Goal: Information Seeking & Learning: Learn about a topic

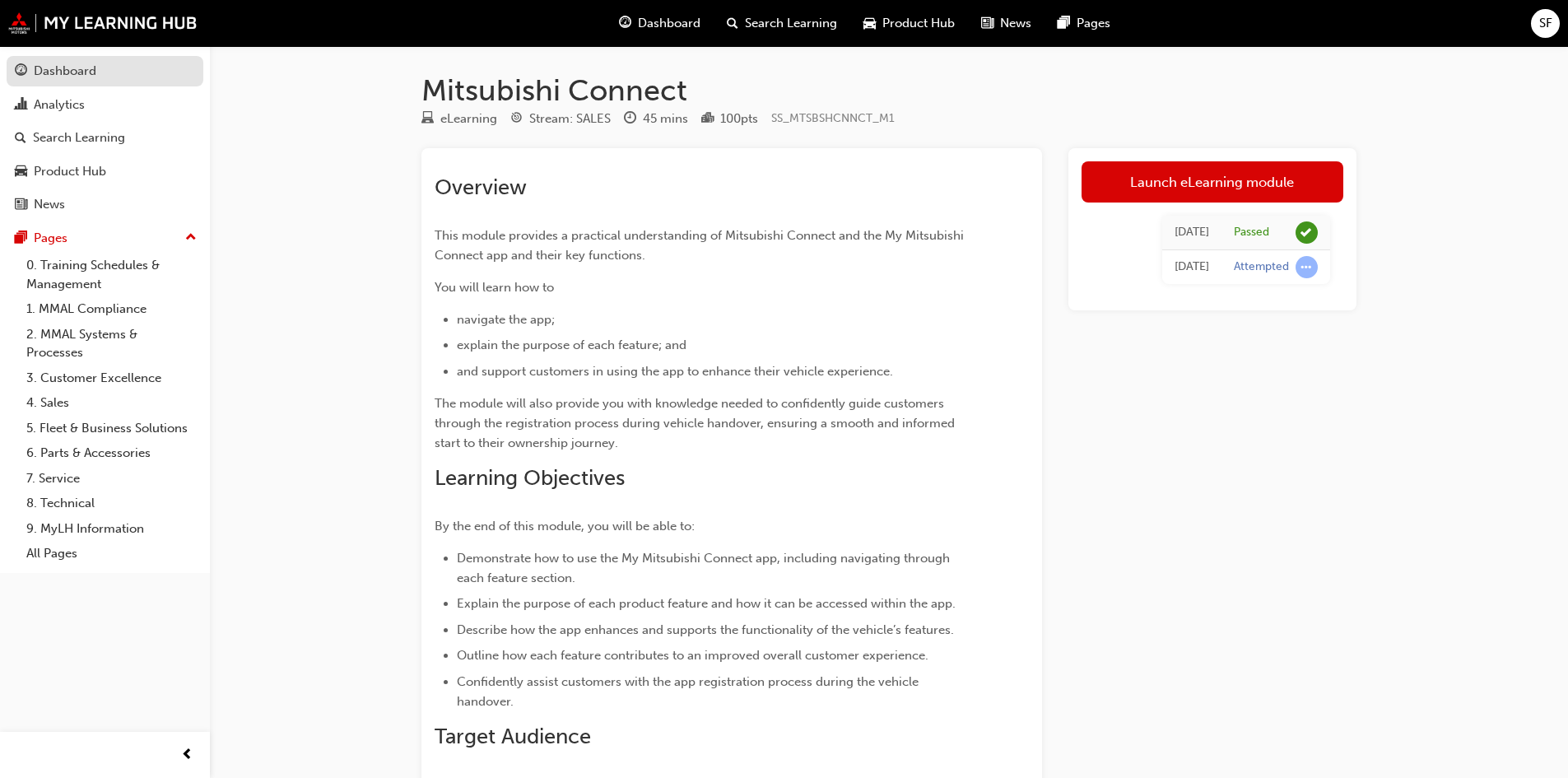
click at [61, 76] on div "Dashboard" at bounding box center [65, 72] width 62 height 19
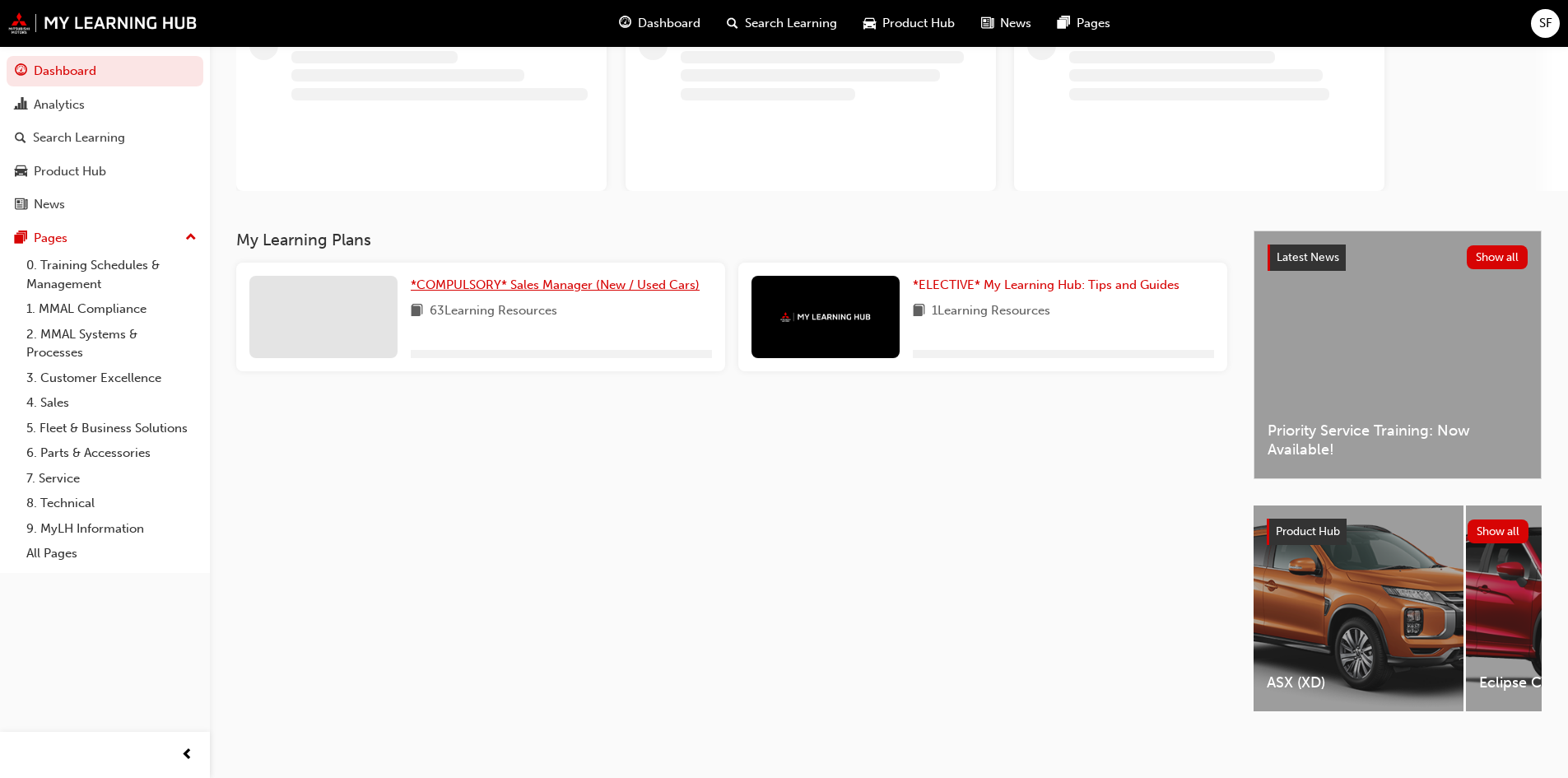
scroll to position [141, 0]
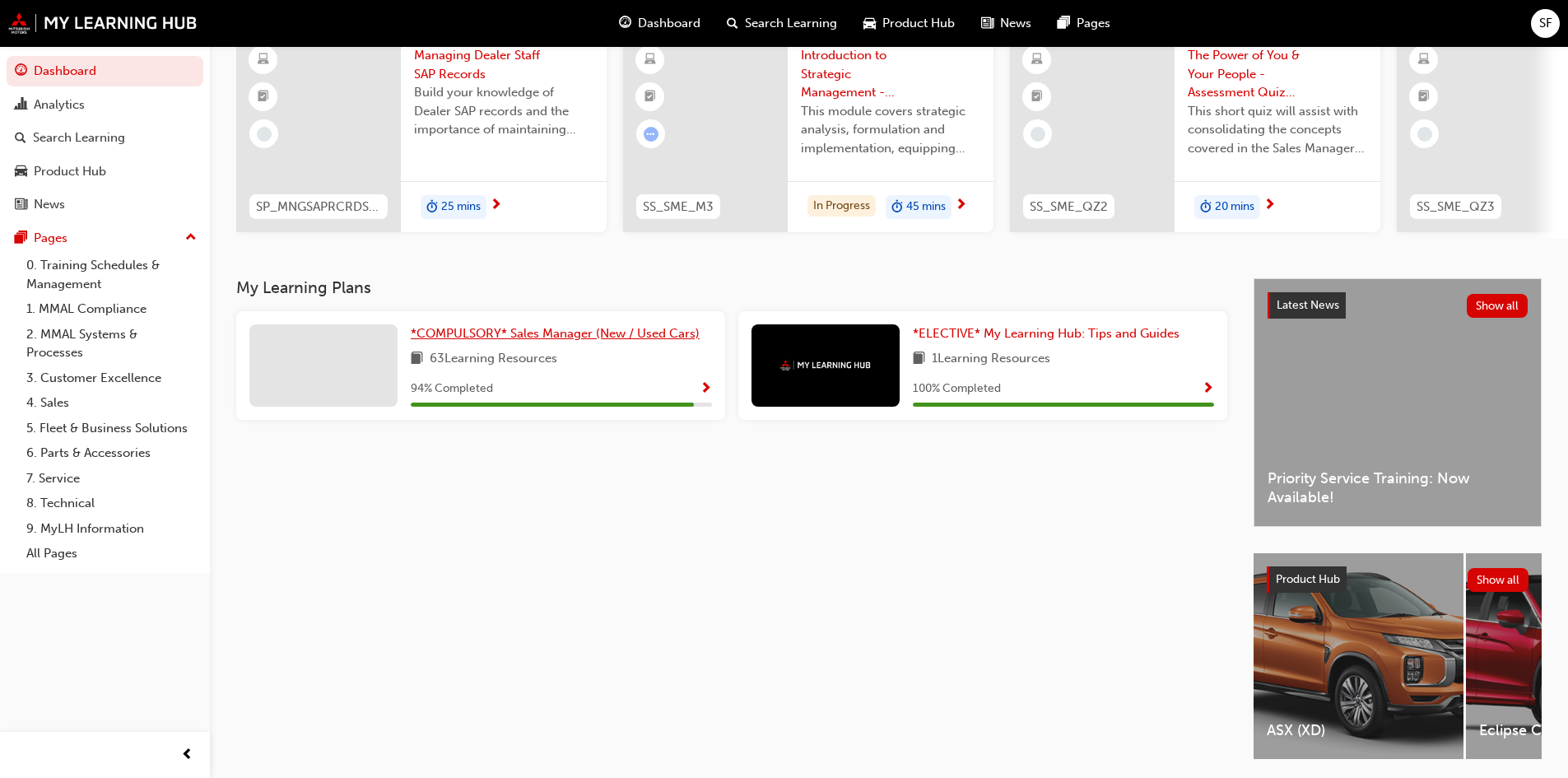
click at [622, 334] on span "*COMPULSORY* Sales Manager (New / Used Cars)" at bounding box center [555, 333] width 289 height 15
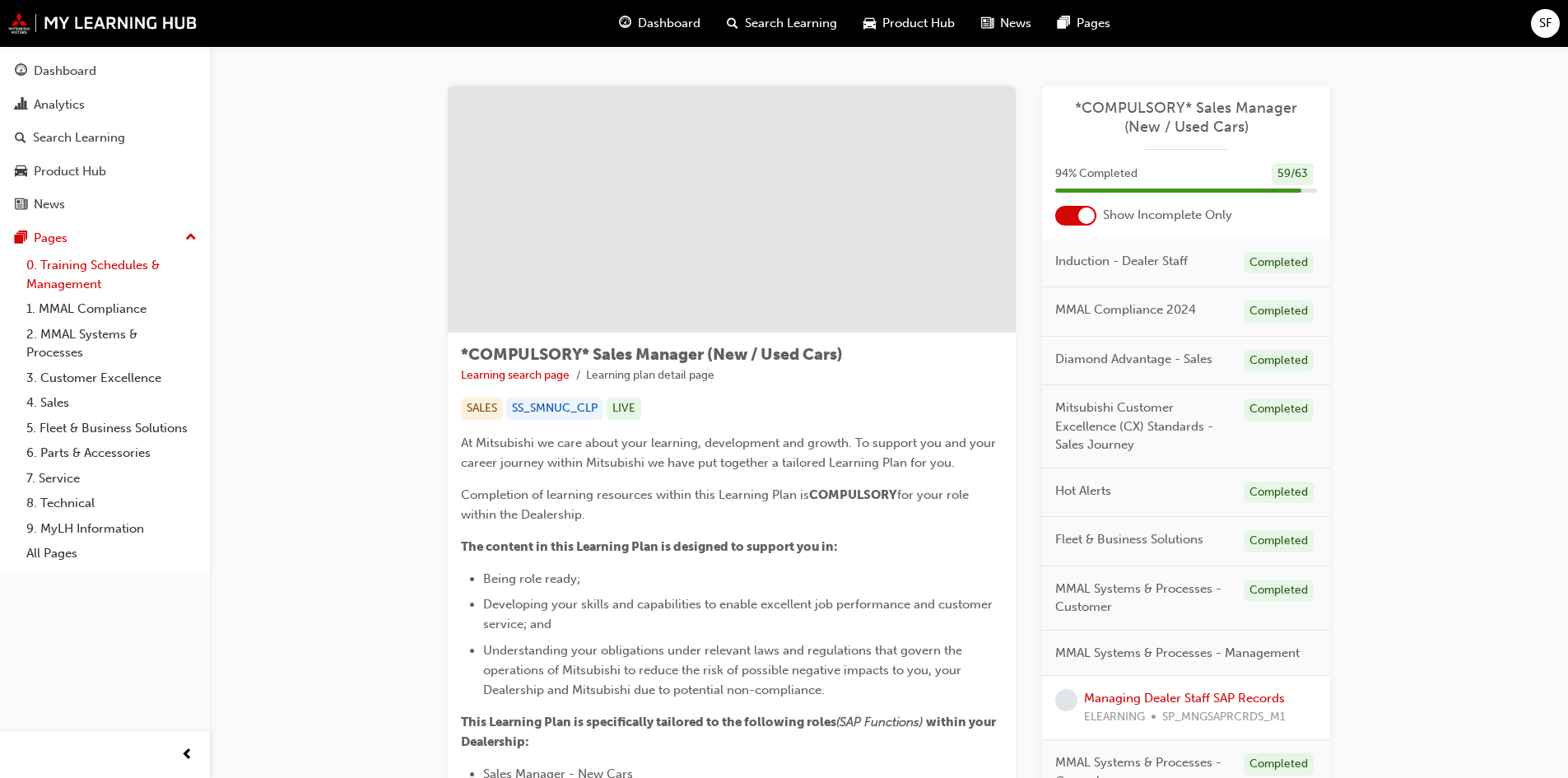
click at [90, 269] on link "0. Training Schedules & Management" at bounding box center [112, 275] width 184 height 44
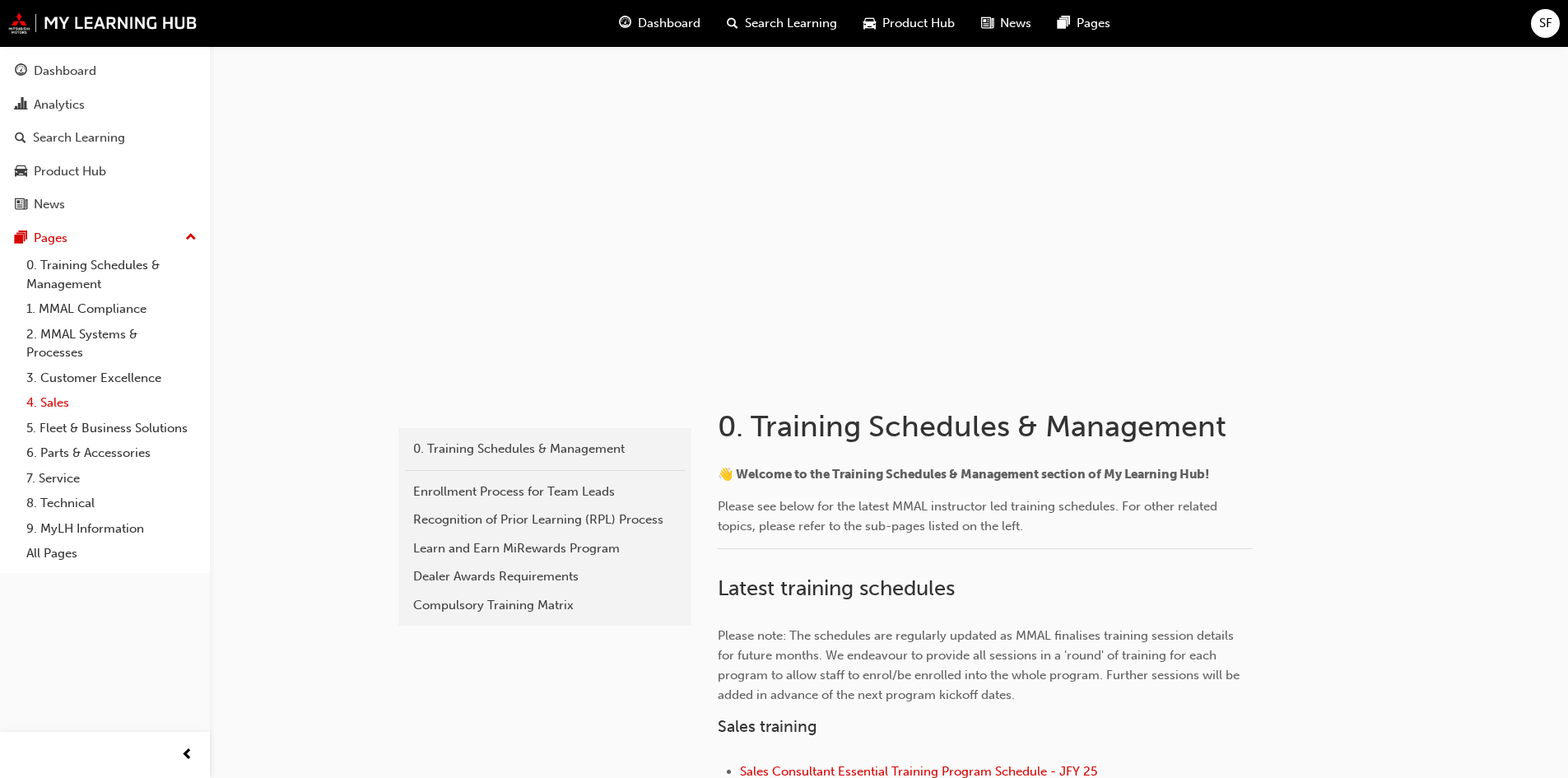
click at [60, 395] on link "4. Sales" at bounding box center [112, 403] width 184 height 25
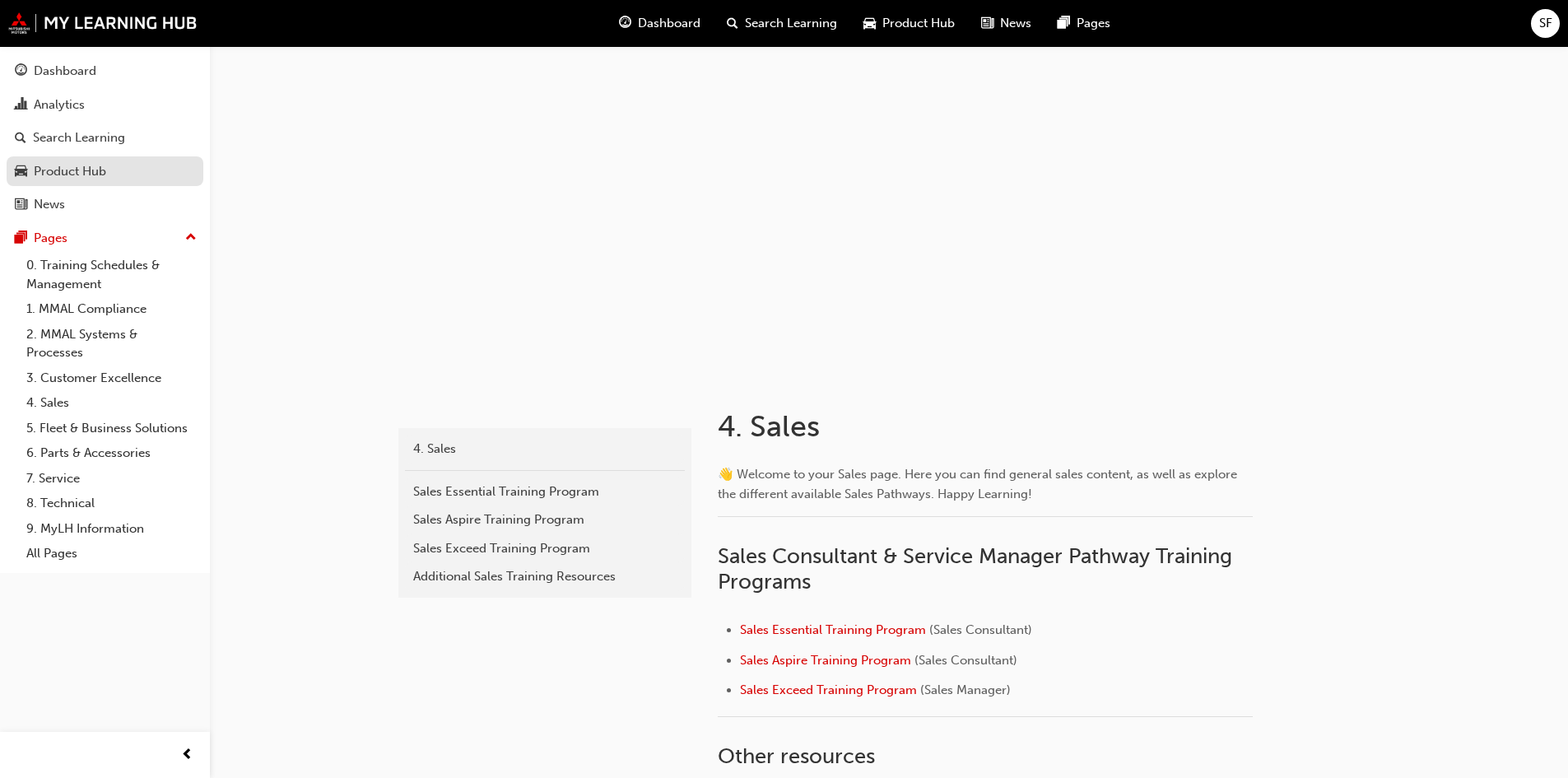
click at [58, 162] on div "Product Hub" at bounding box center [70, 172] width 73 height 19
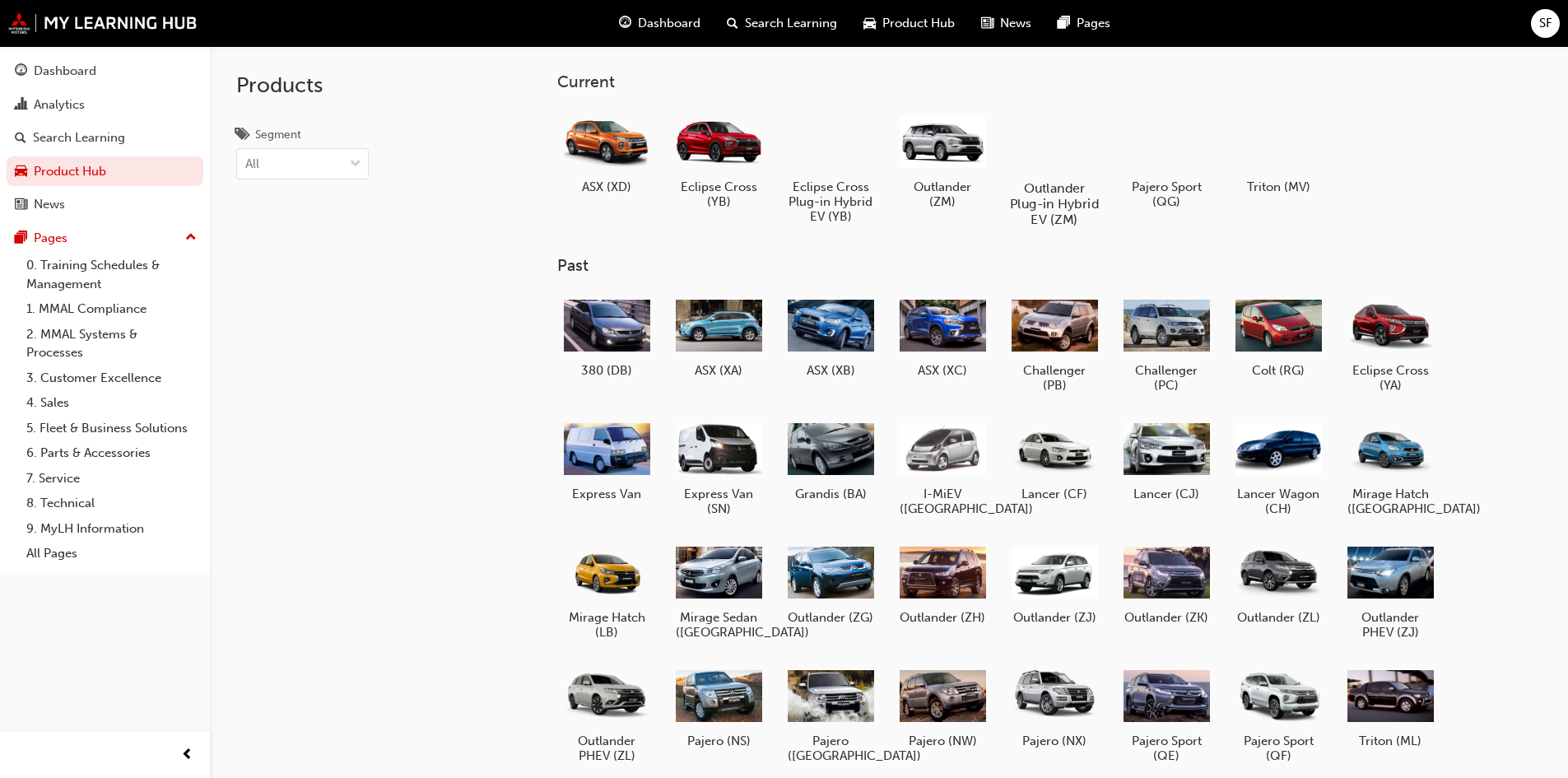
click at [1069, 155] on div at bounding box center [1054, 140] width 91 height 66
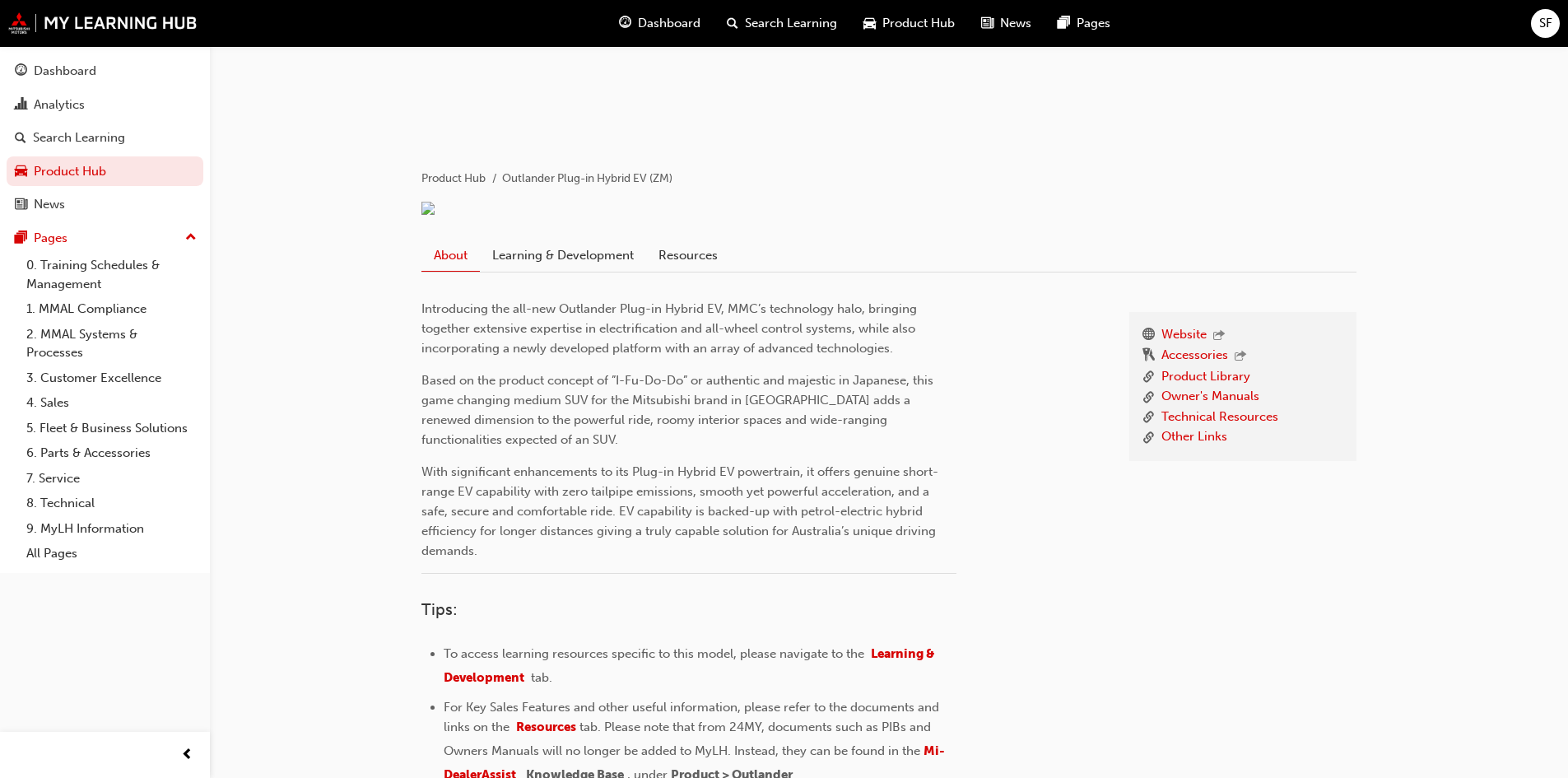
scroll to position [196, 0]
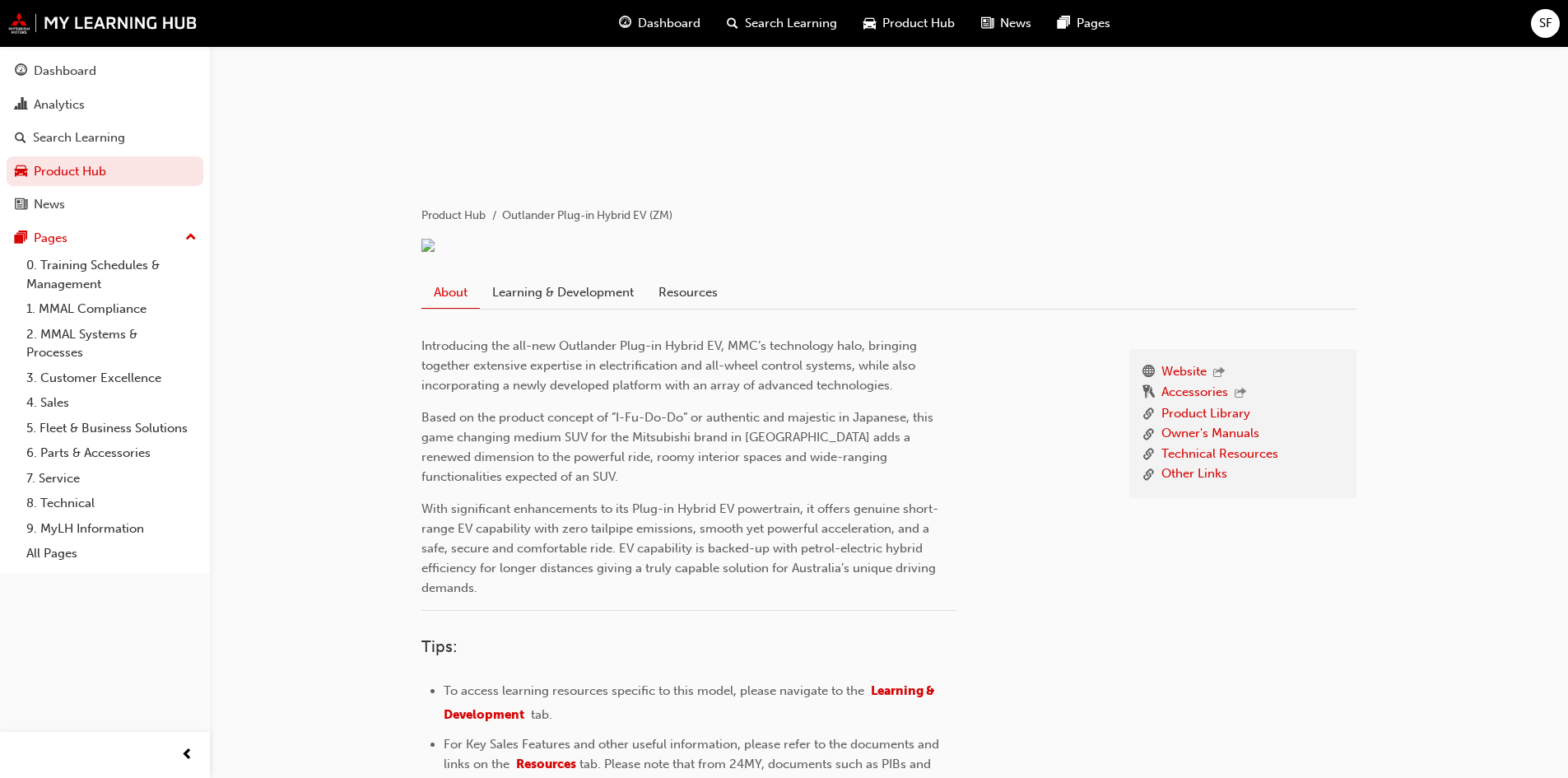
click at [577, 347] on div "Website Accessories Product Library Owner's Manuals Technical Resources Other L…" at bounding box center [889, 602] width 935 height 585
click at [707, 308] on link "Resources" at bounding box center [688, 292] width 84 height 32
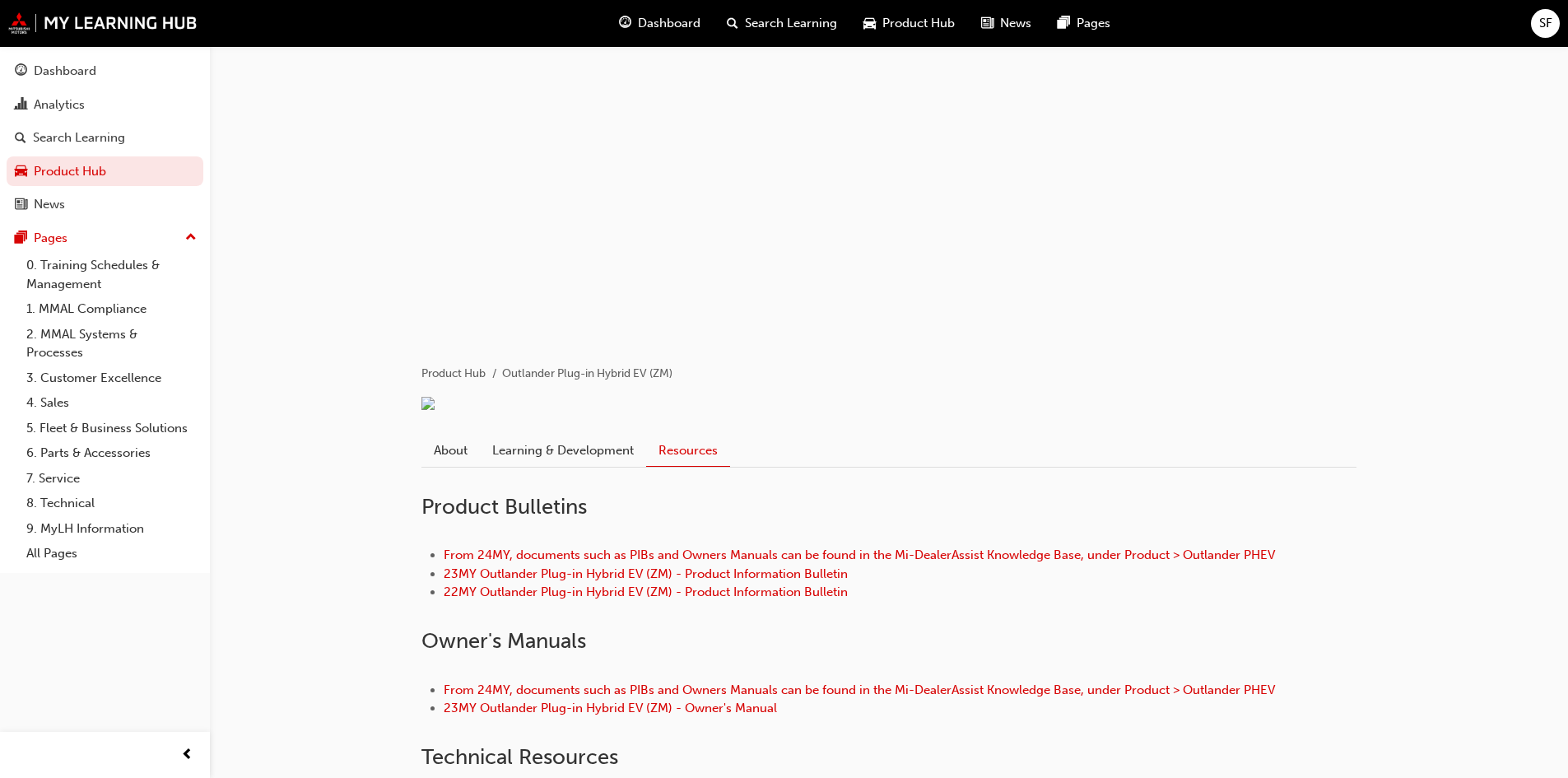
scroll to position [32, 0]
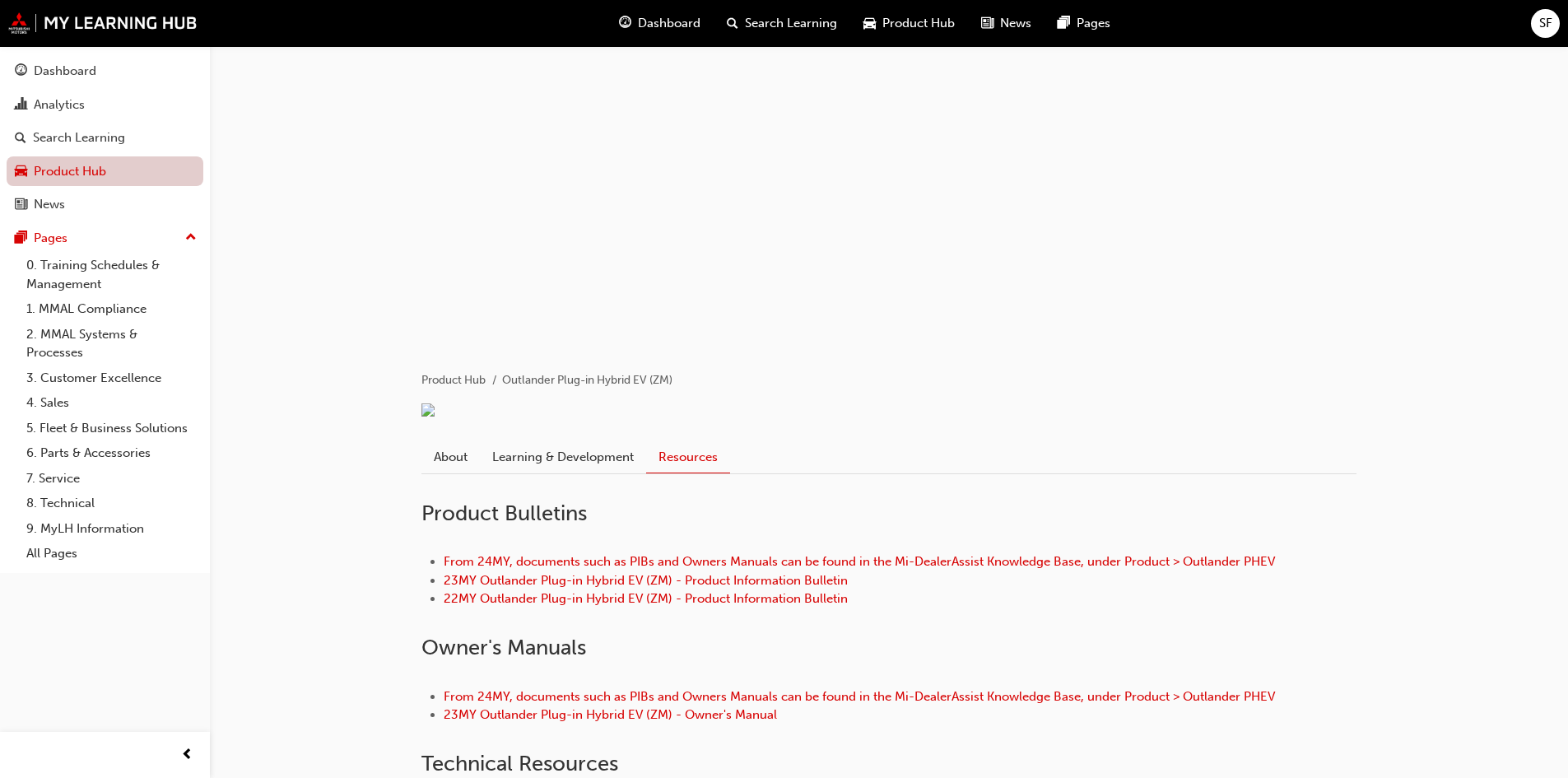
click at [73, 165] on link "Product Hub" at bounding box center [105, 172] width 197 height 31
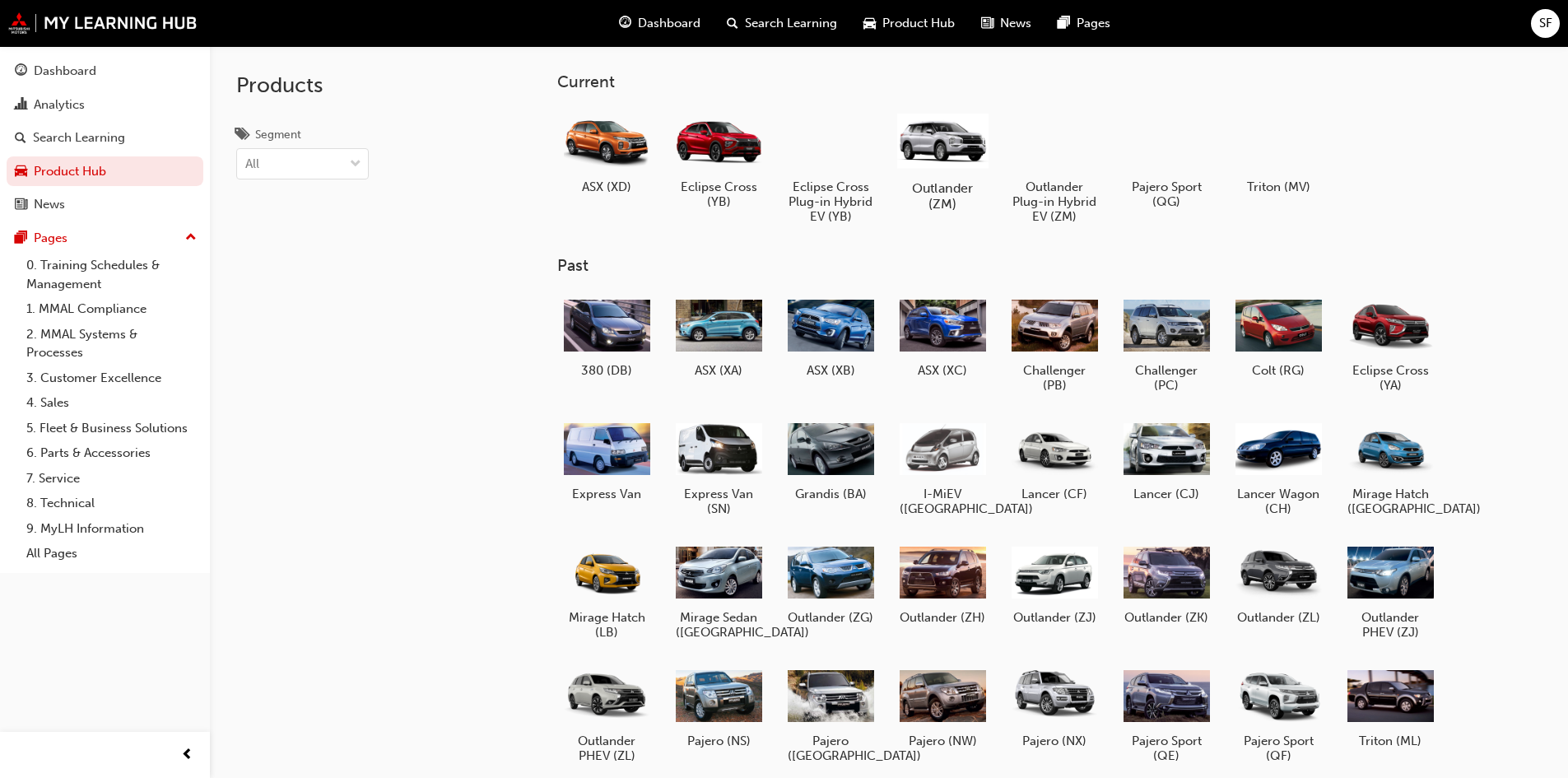
click at [953, 159] on div at bounding box center [942, 140] width 91 height 65
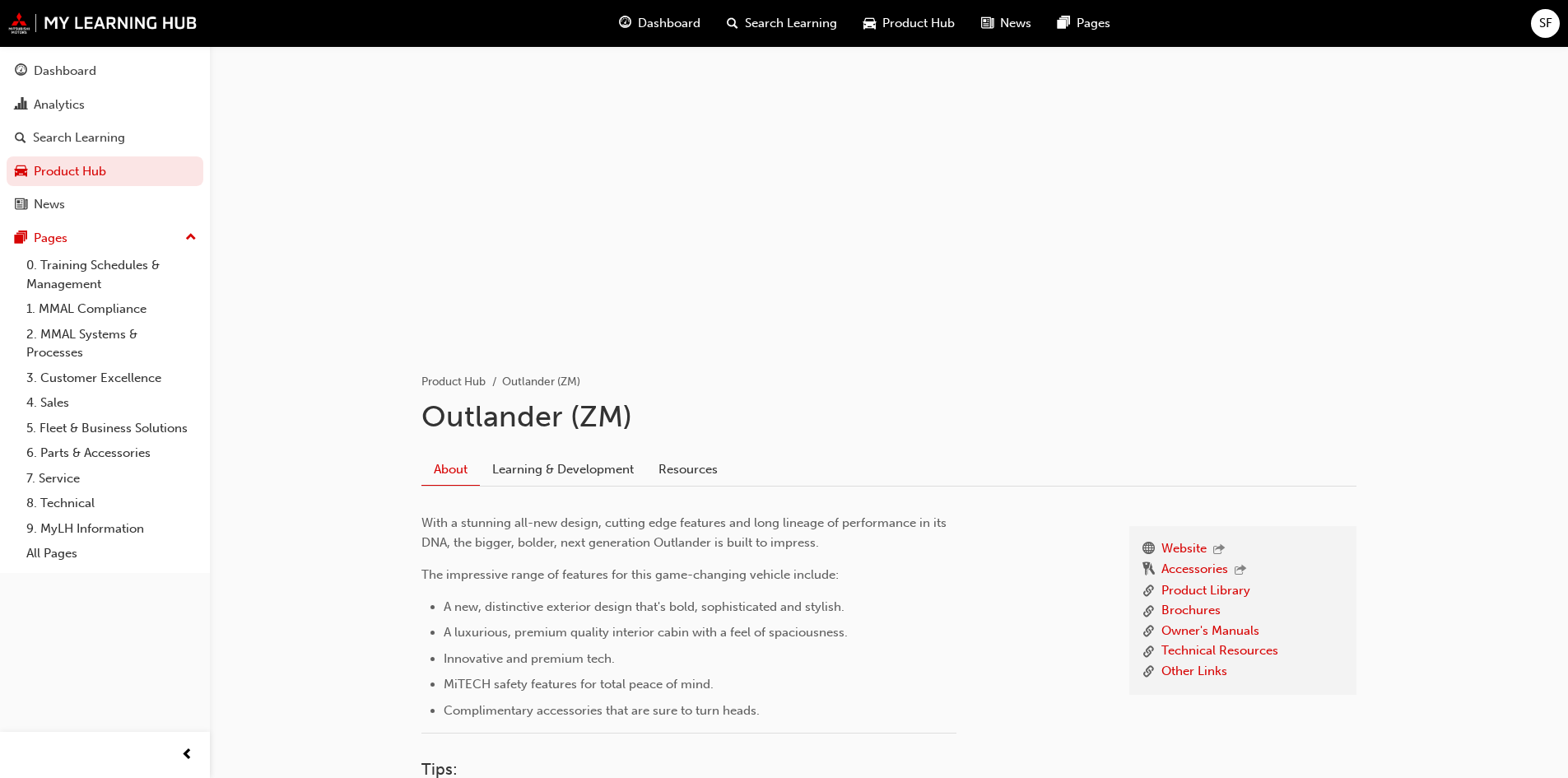
scroll to position [82, 0]
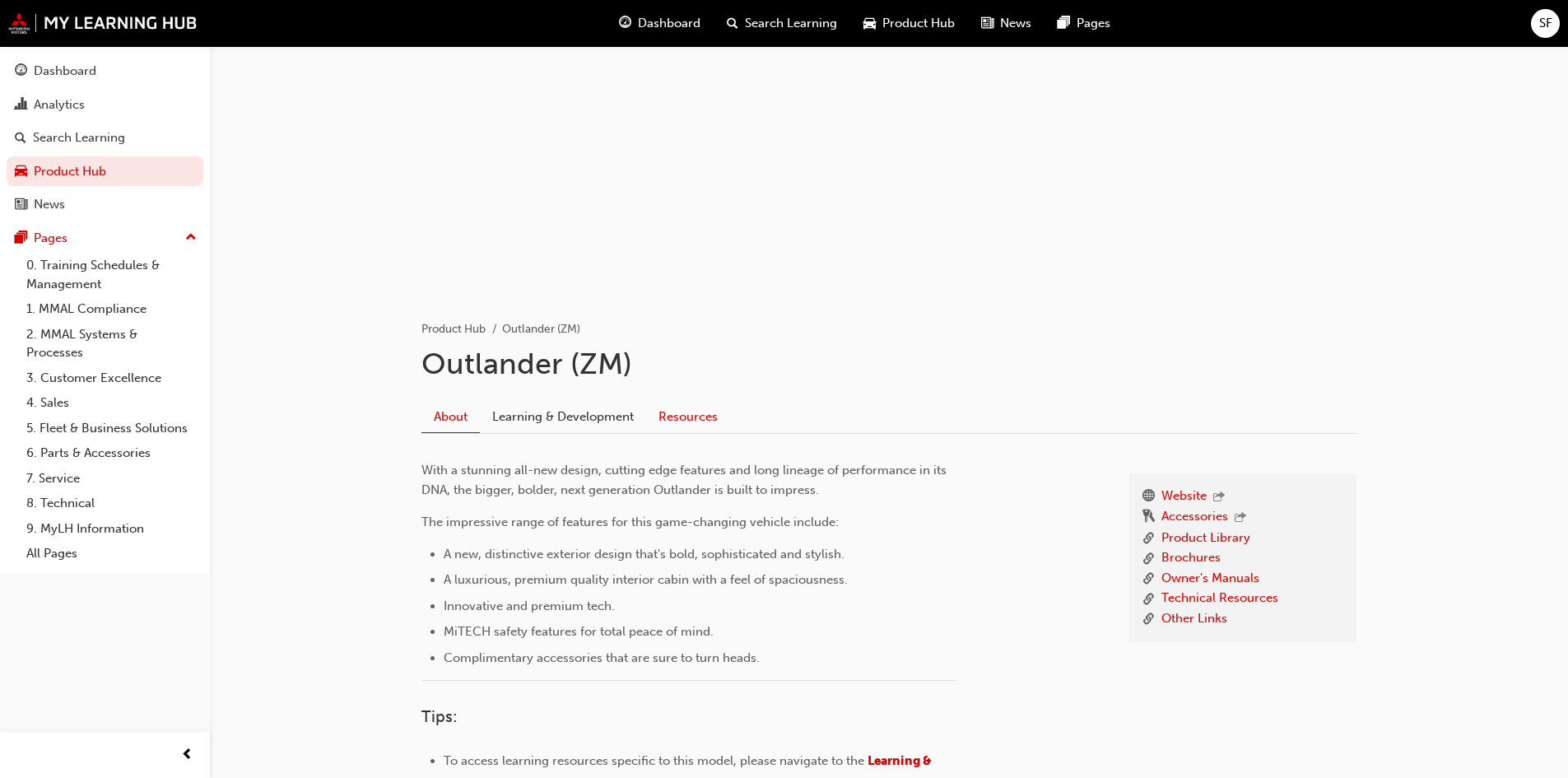
click at [660, 421] on link "Resources" at bounding box center [688, 417] width 84 height 32
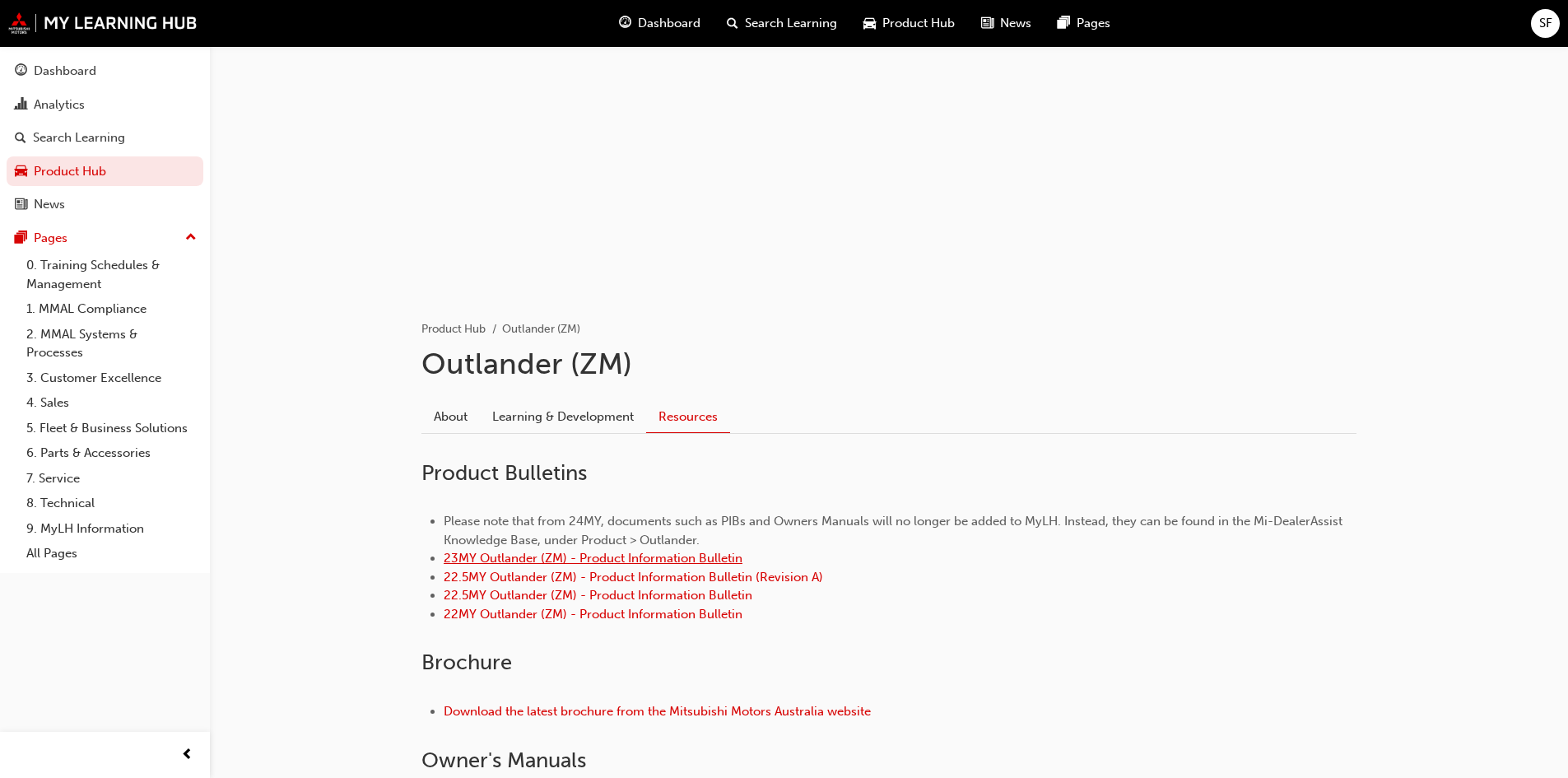
click at [669, 555] on link "23MY Outlander (ZM) - Product Information Bulletin" at bounding box center [593, 557] width 299 height 15
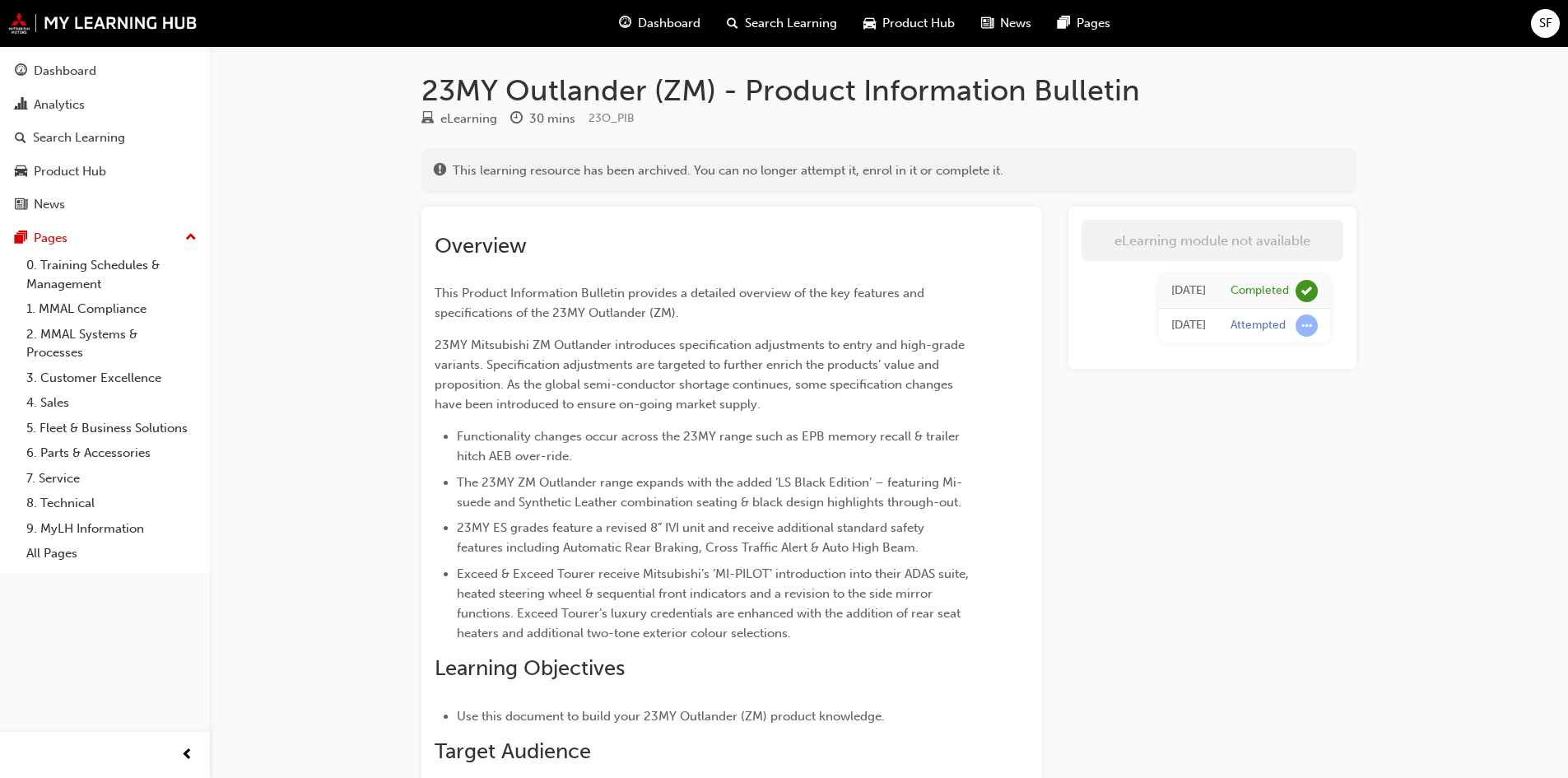
click at [1257, 302] on td "Completed" at bounding box center [1275, 291] width 112 height 34
click at [1253, 324] on div "Attempted" at bounding box center [1258, 326] width 55 height 16
click at [1180, 324] on div "[DATE]" at bounding box center [1188, 326] width 34 height 19
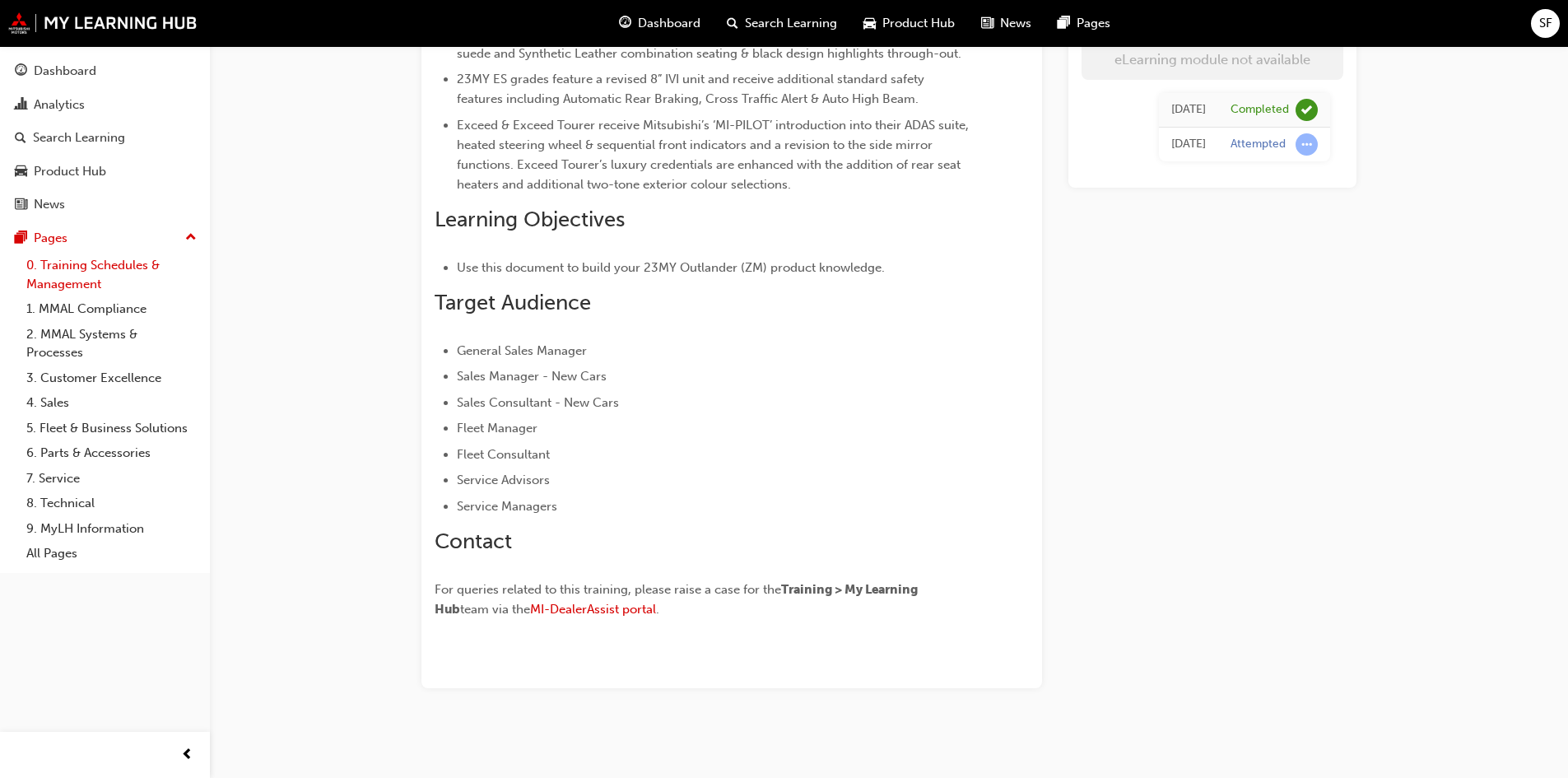
scroll to position [452, 0]
click at [493, 532] on span "Contact" at bounding box center [473, 536] width 77 height 25
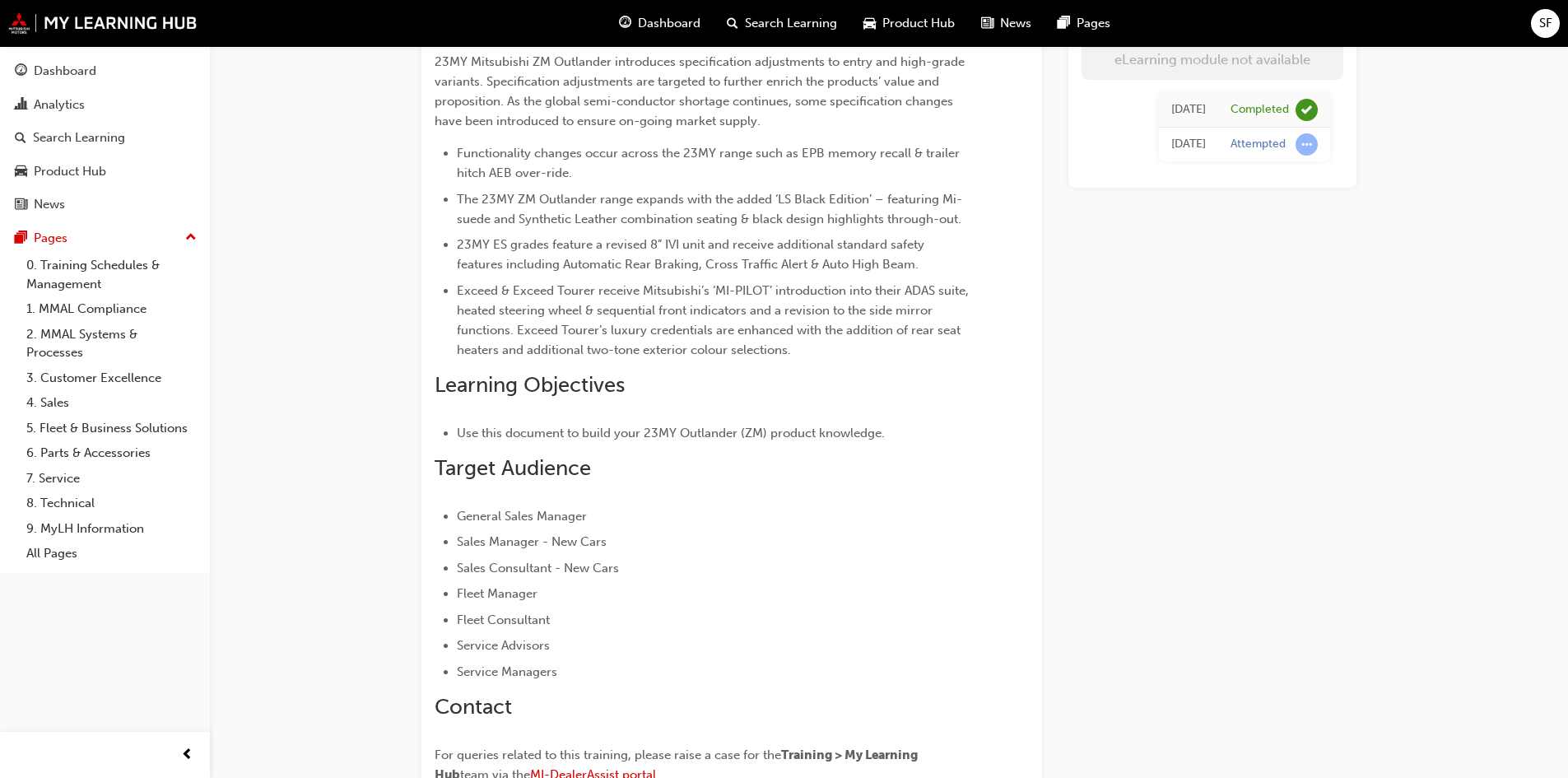
scroll to position [0, 0]
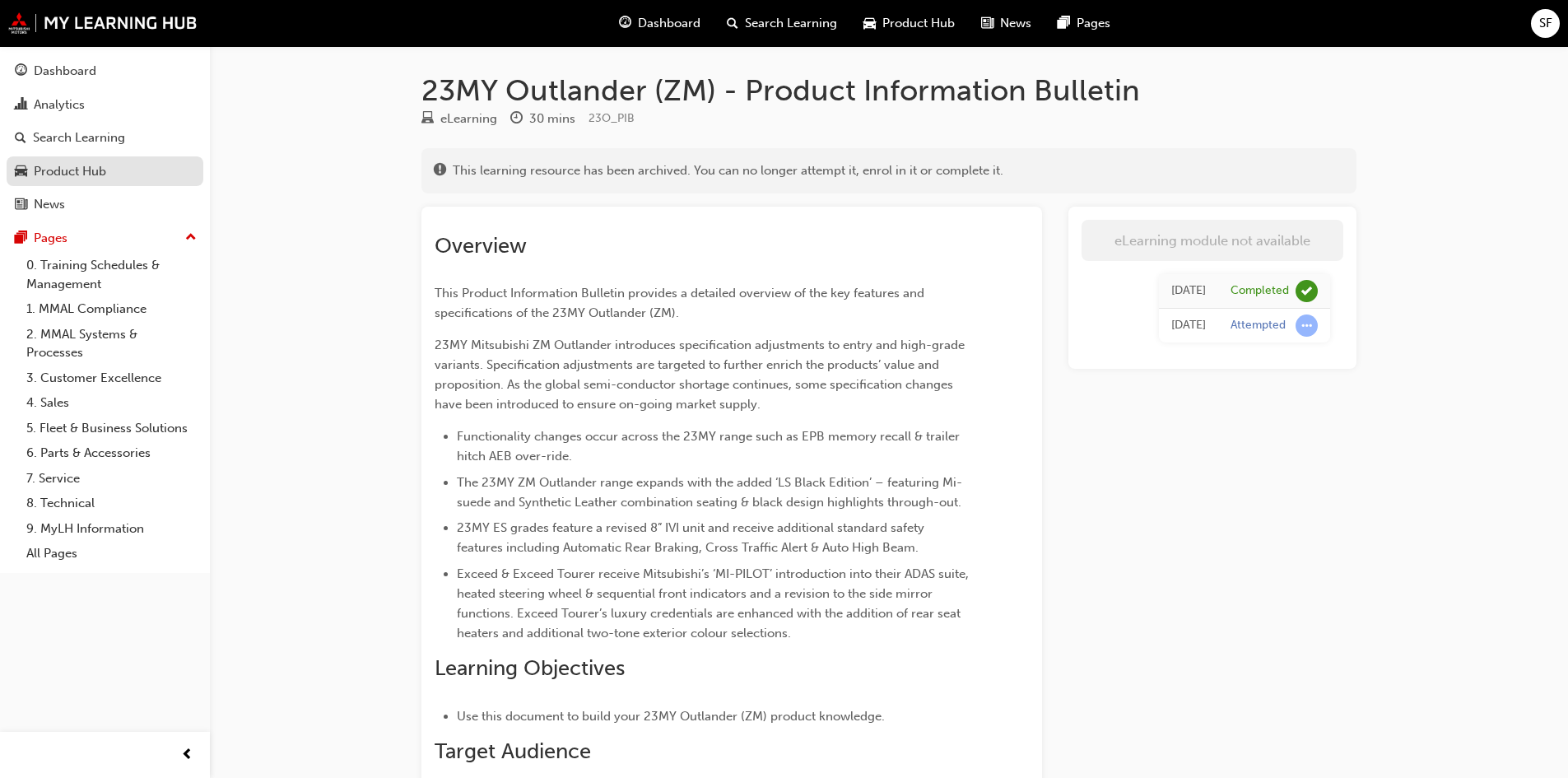
click at [59, 168] on div "Product Hub" at bounding box center [70, 172] width 73 height 19
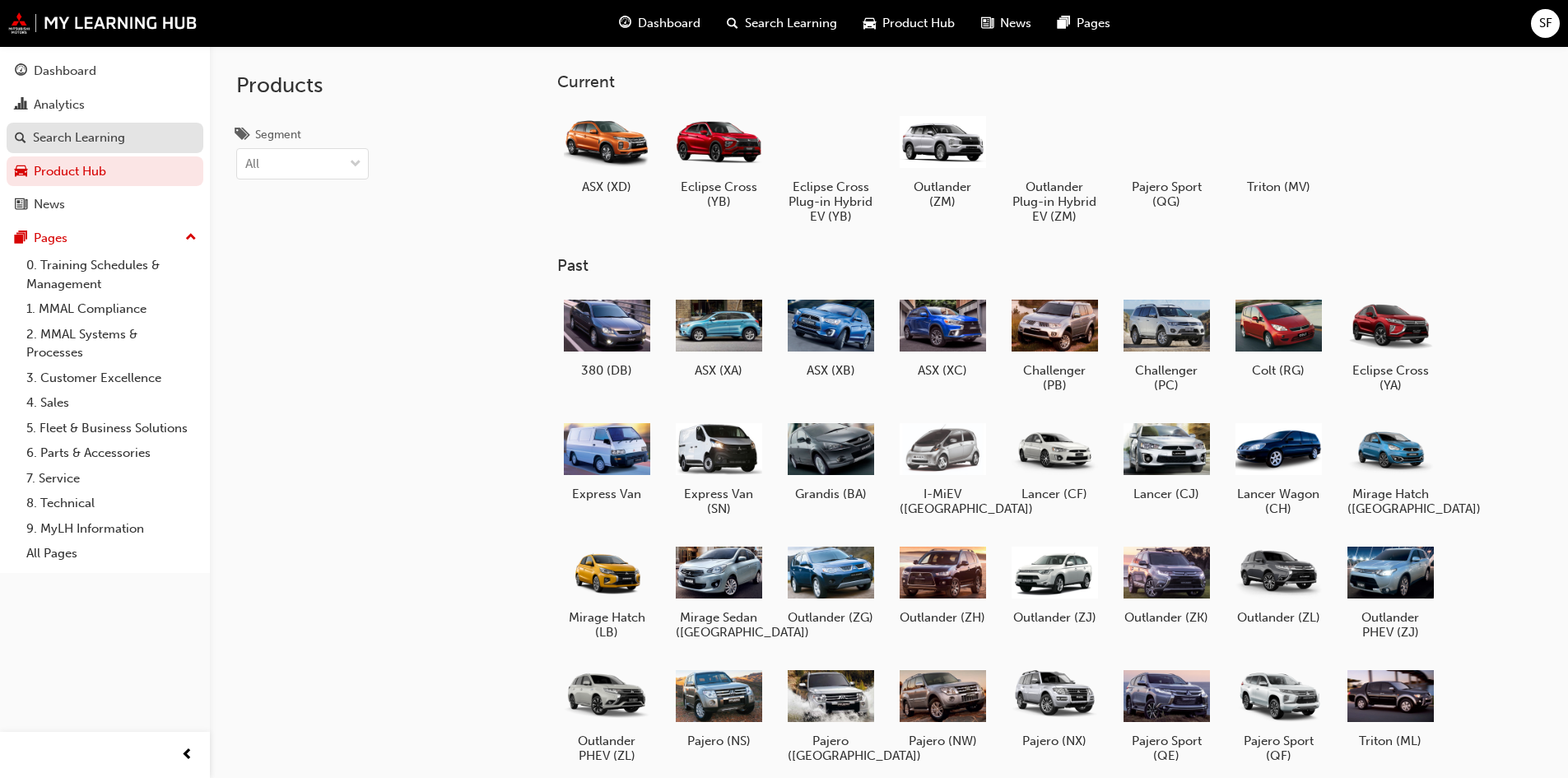
click at [56, 136] on div "Search Learning" at bounding box center [79, 138] width 92 height 19
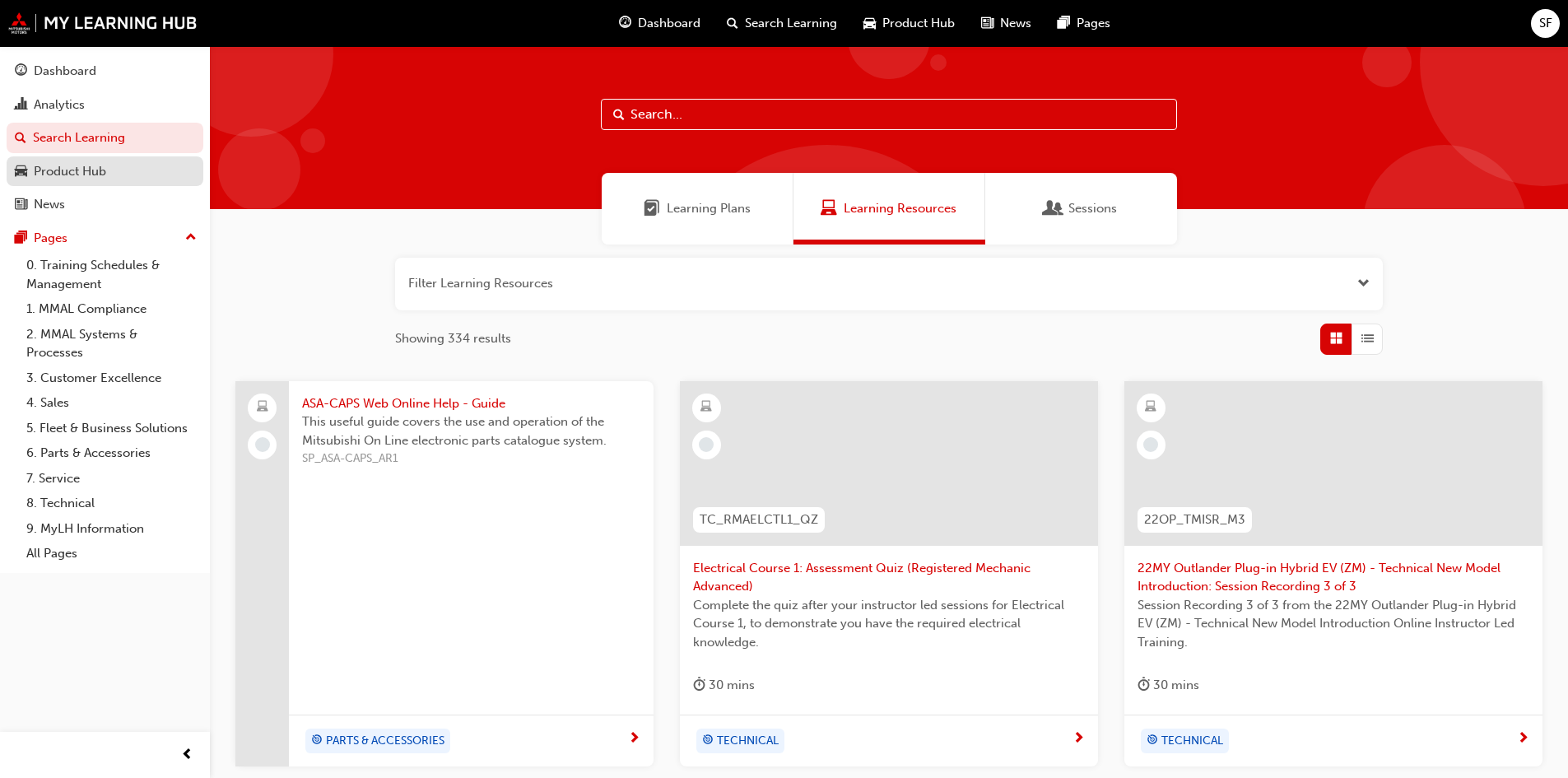
click at [74, 174] on div "Product Hub" at bounding box center [70, 172] width 73 height 19
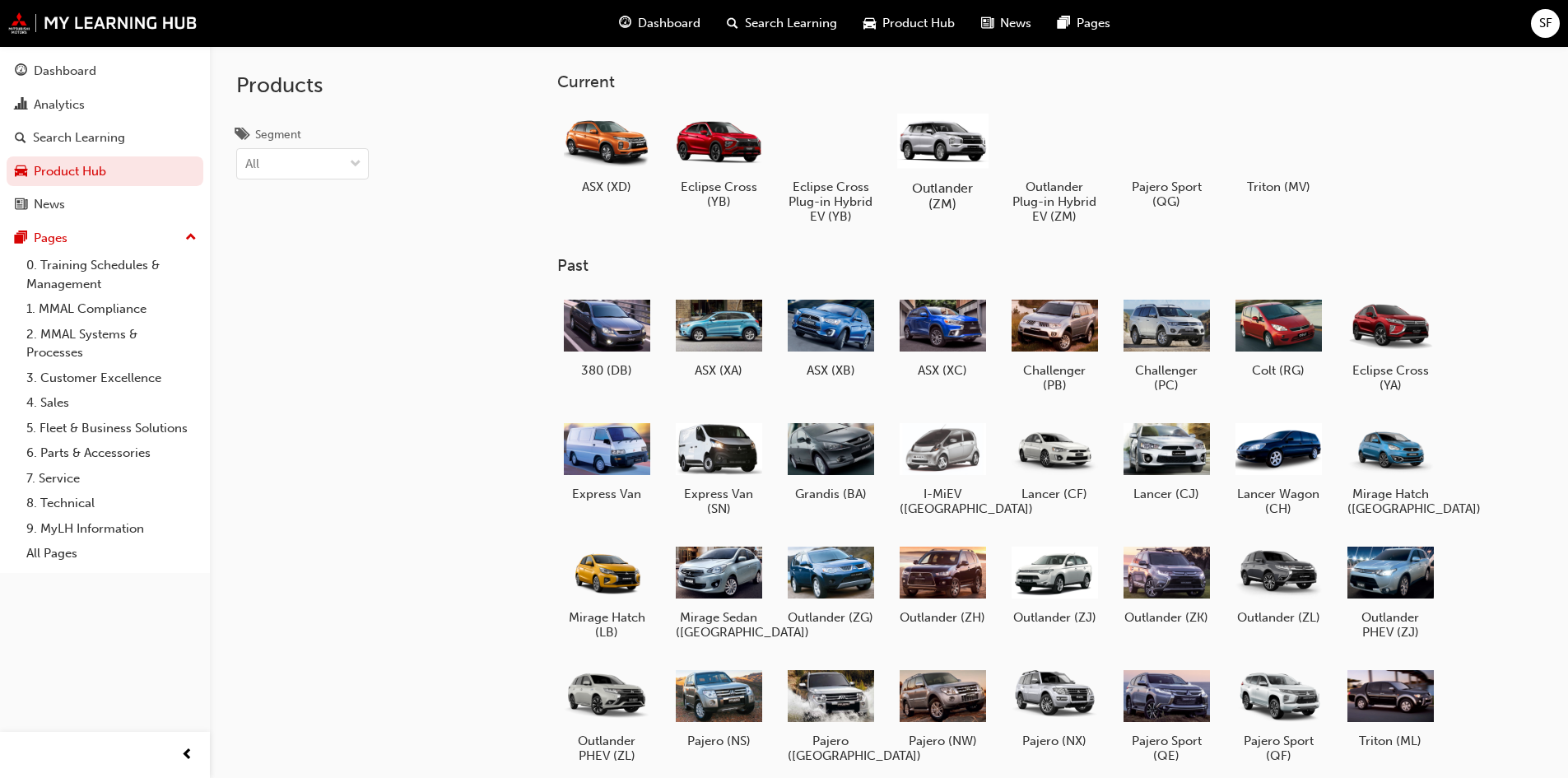
click at [959, 183] on h5 "Outlander (ZM)" at bounding box center [942, 196] width 91 height 32
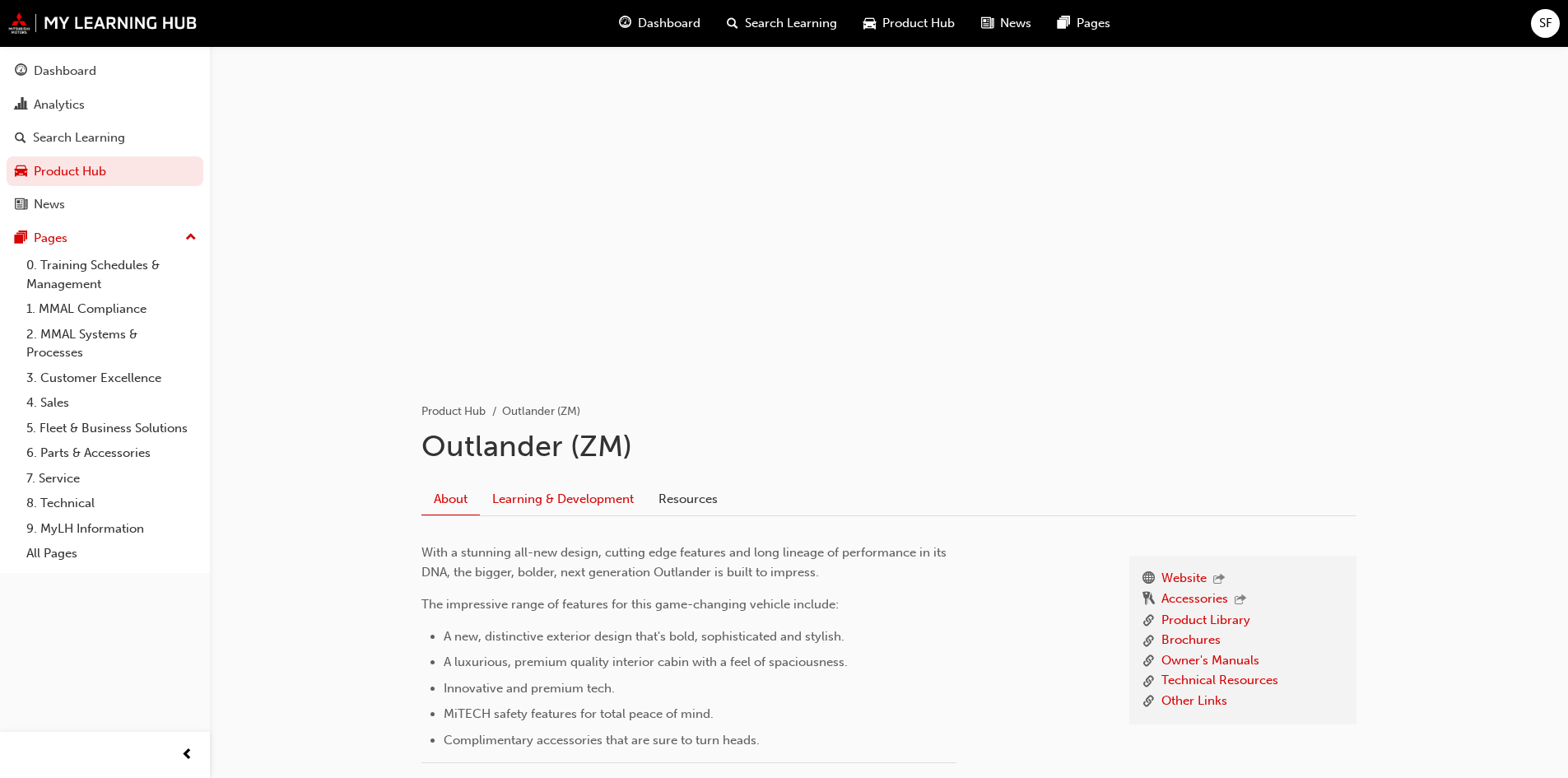
click at [566, 500] on link "Learning & Development" at bounding box center [563, 499] width 166 height 32
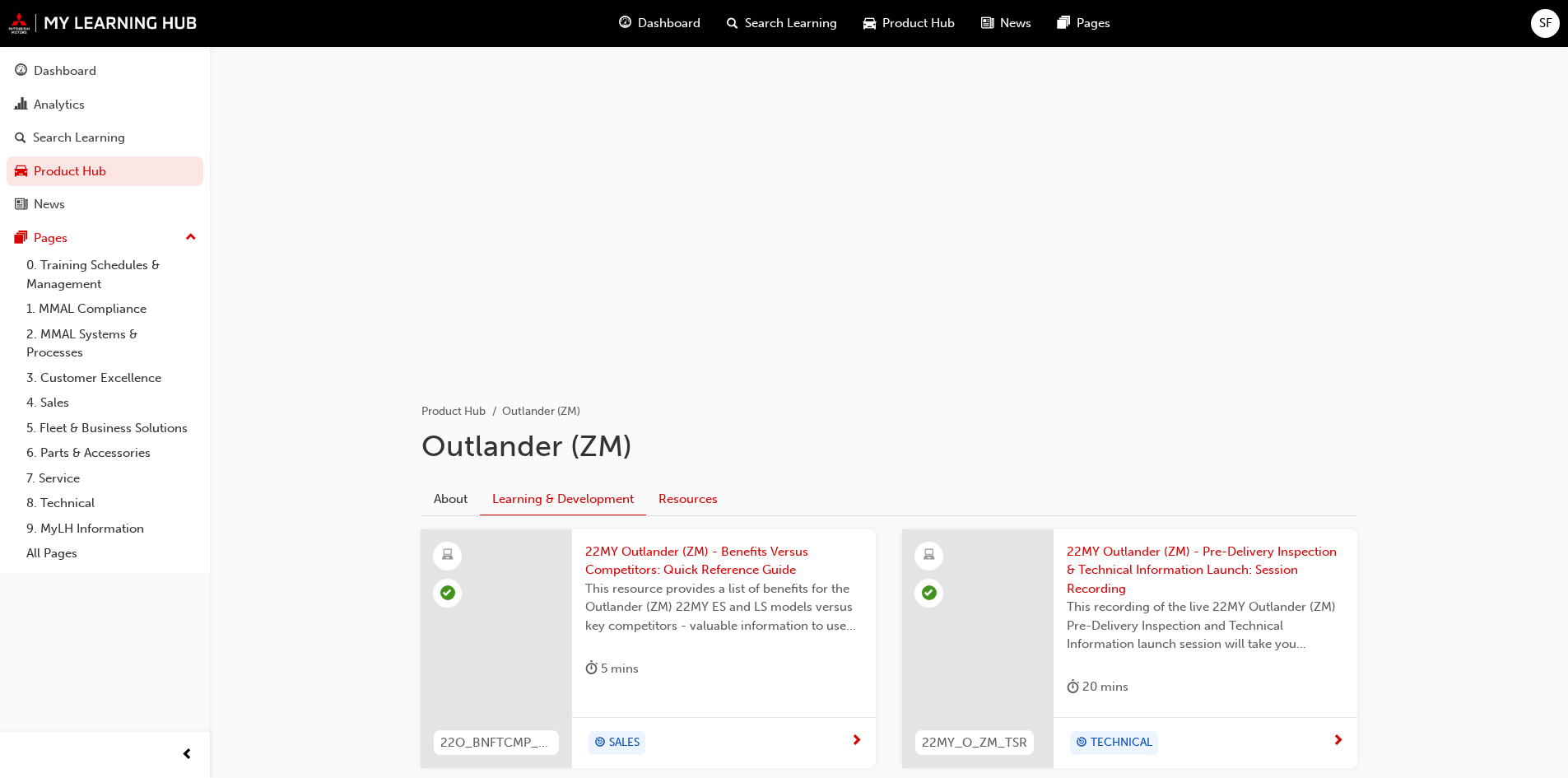
click at [699, 502] on link "Resources" at bounding box center [688, 499] width 84 height 32
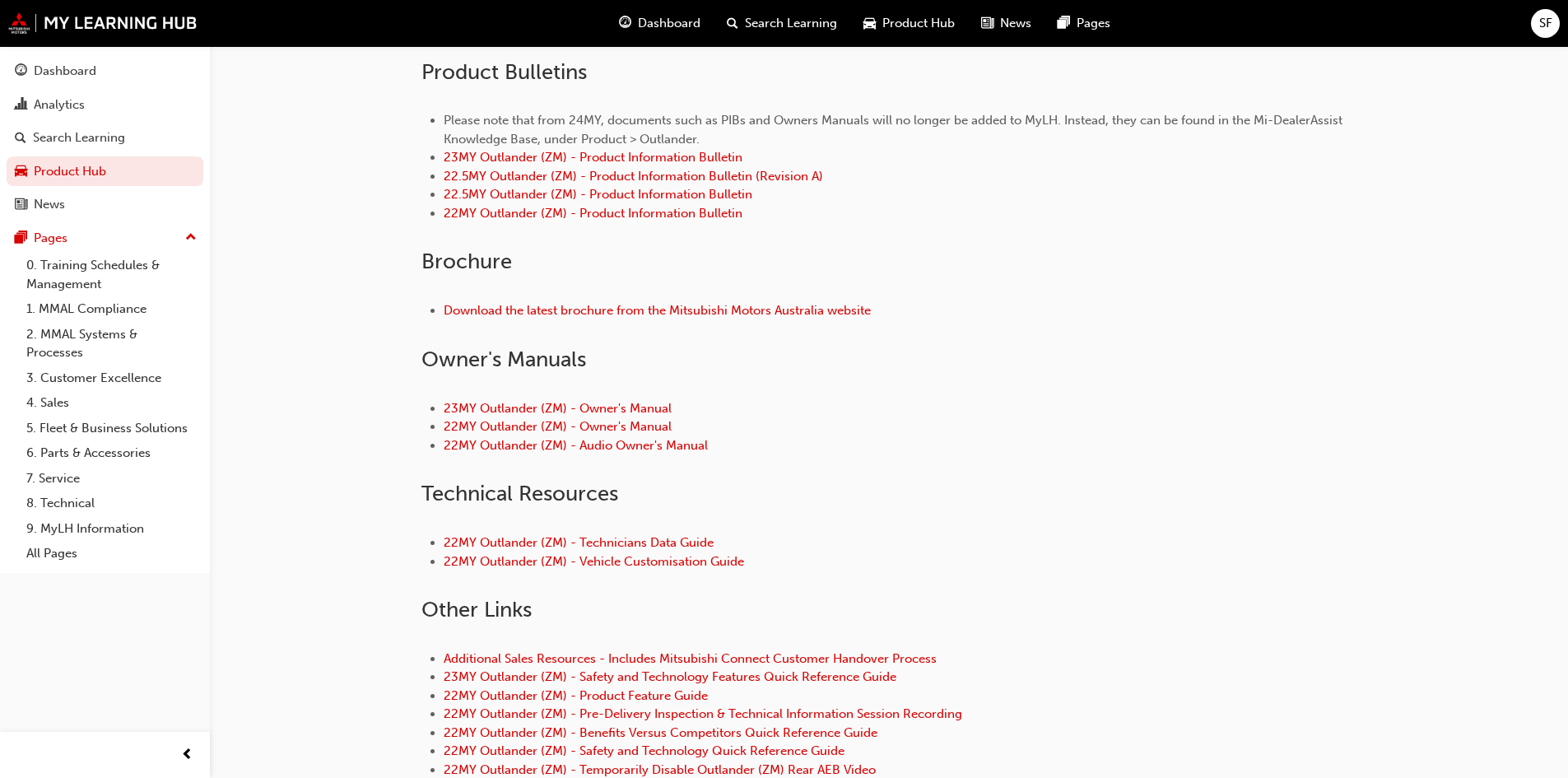
scroll to position [494, 0]
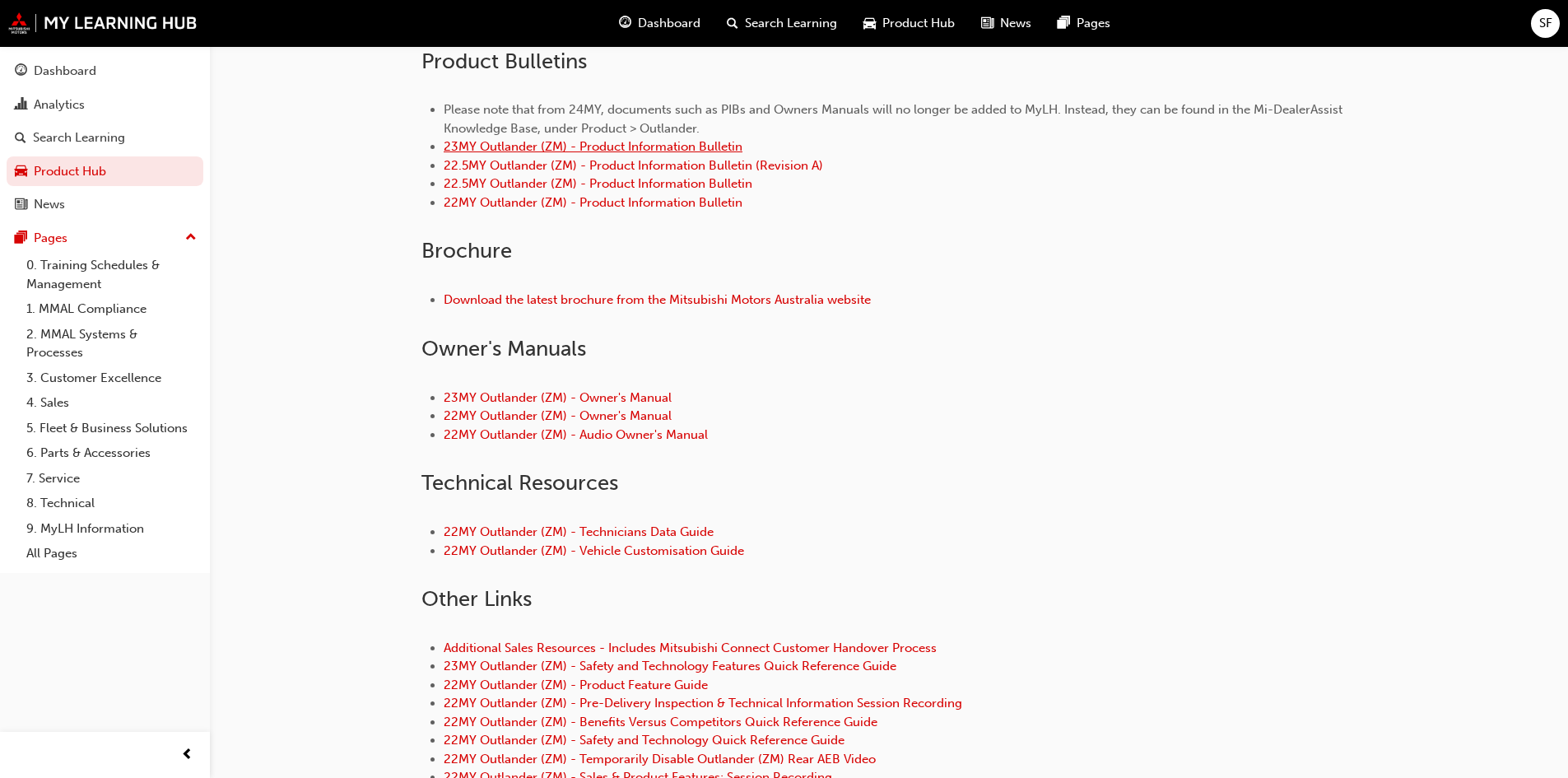
click at [653, 146] on link "23MY Outlander (ZM) - Product Information Bulletin" at bounding box center [593, 146] width 299 height 15
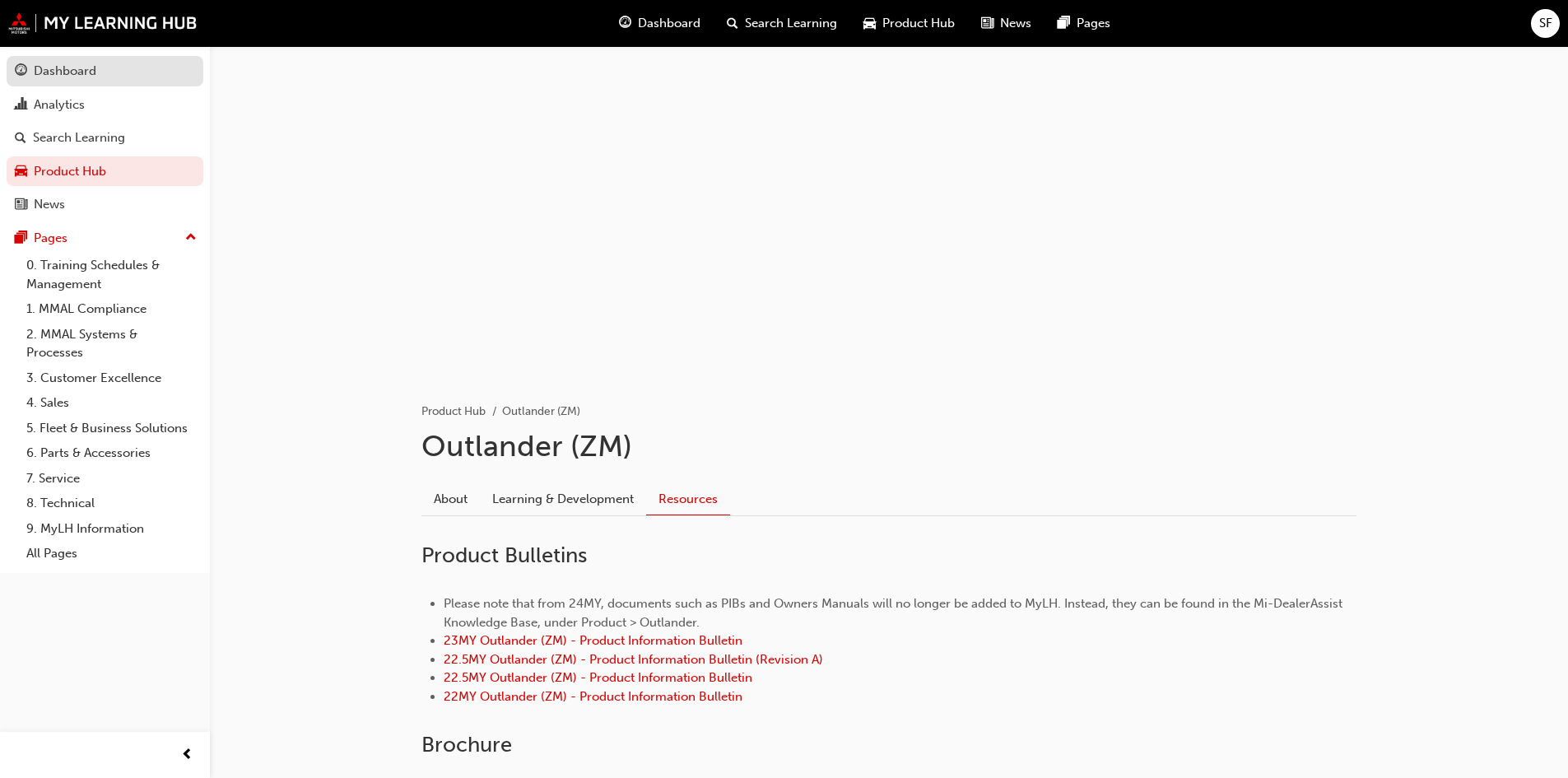
click at [61, 63] on div "Dashboard" at bounding box center [65, 72] width 62 height 19
